Goal: Check status: Check status

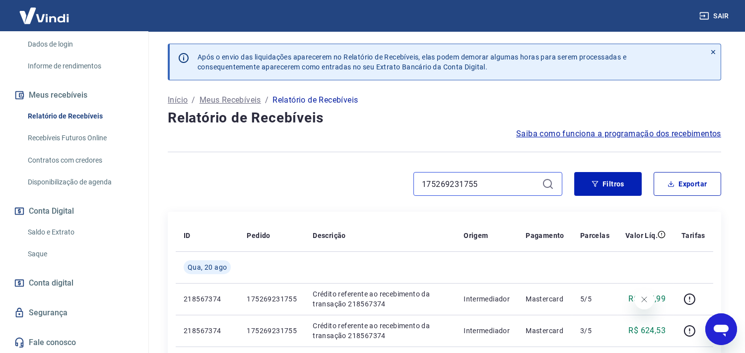
drag, startPoint x: 471, startPoint y: 184, endPoint x: 415, endPoint y: 184, distance: 56.1
click at [415, 184] on div "175269231755" at bounding box center [487, 184] width 149 height 24
paste input "327252221"
click at [549, 183] on icon at bounding box center [548, 184] width 12 height 12
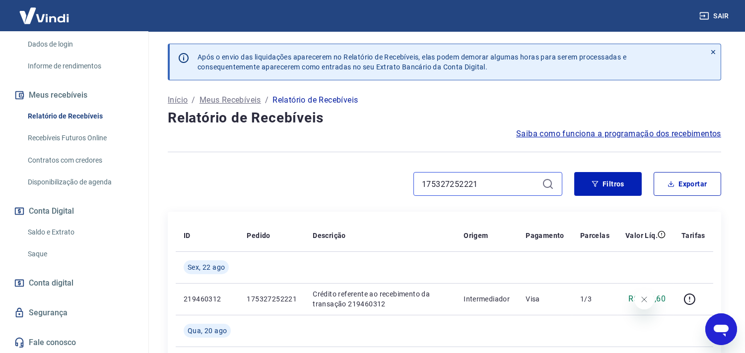
click at [483, 185] on input "175327252221" at bounding box center [480, 184] width 116 height 15
paste input "07686518"
type input "175076865181"
click at [548, 180] on icon at bounding box center [547, 183] width 9 height 9
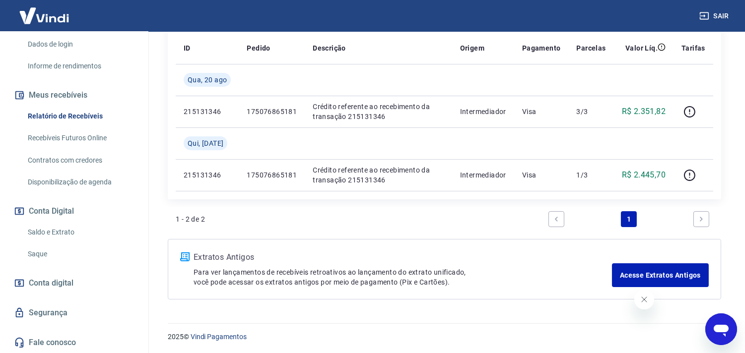
scroll to position [189, 0]
